Goal: Find specific page/section: Find specific page/section

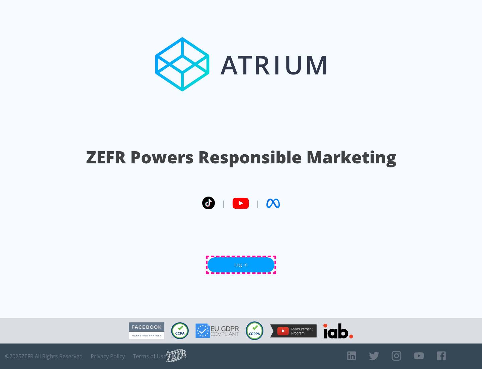
click at [241, 264] on link "Log In" at bounding box center [241, 264] width 67 height 15
